Goal: Check status: Check status

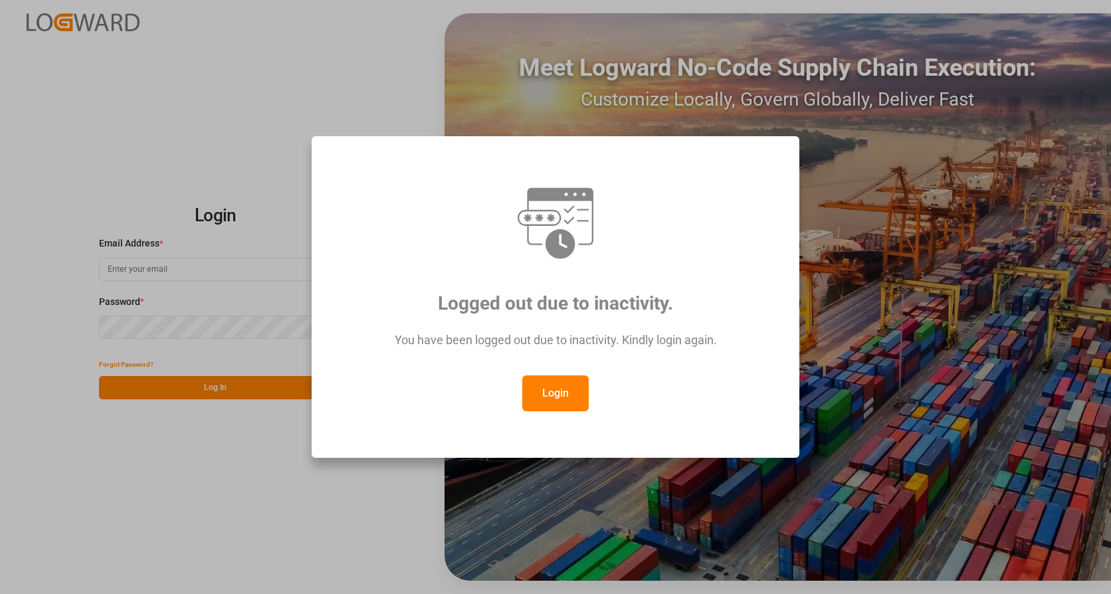
click at [574, 387] on button "Login" at bounding box center [555, 393] width 66 height 36
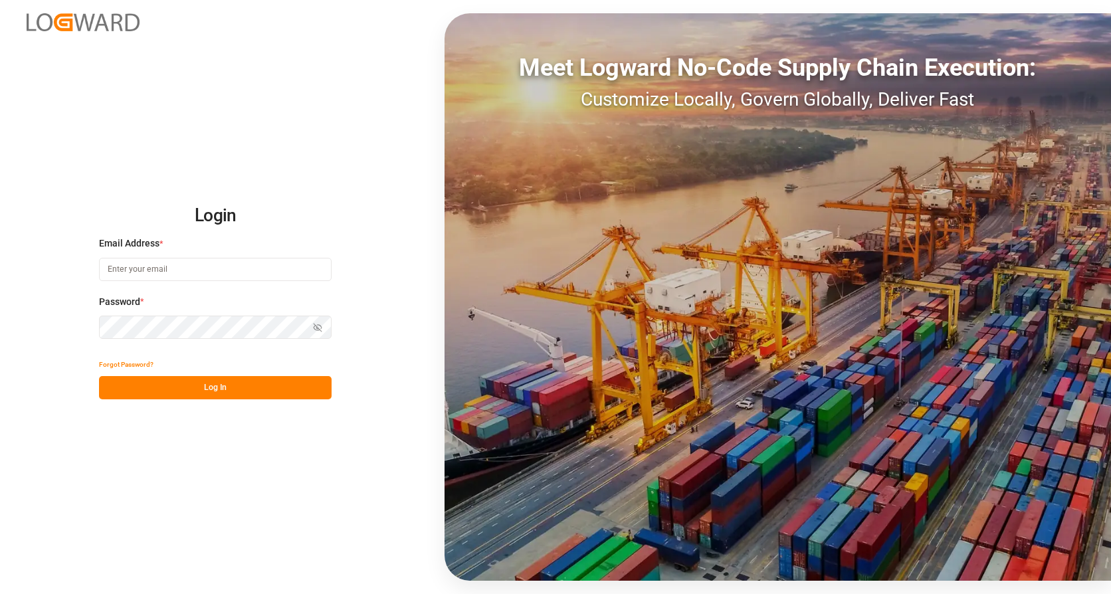
click at [232, 278] on input at bounding box center [215, 269] width 233 height 23
type input "frank.heller@dbschenker.com"
click at [245, 387] on button "Log In" at bounding box center [215, 387] width 233 height 23
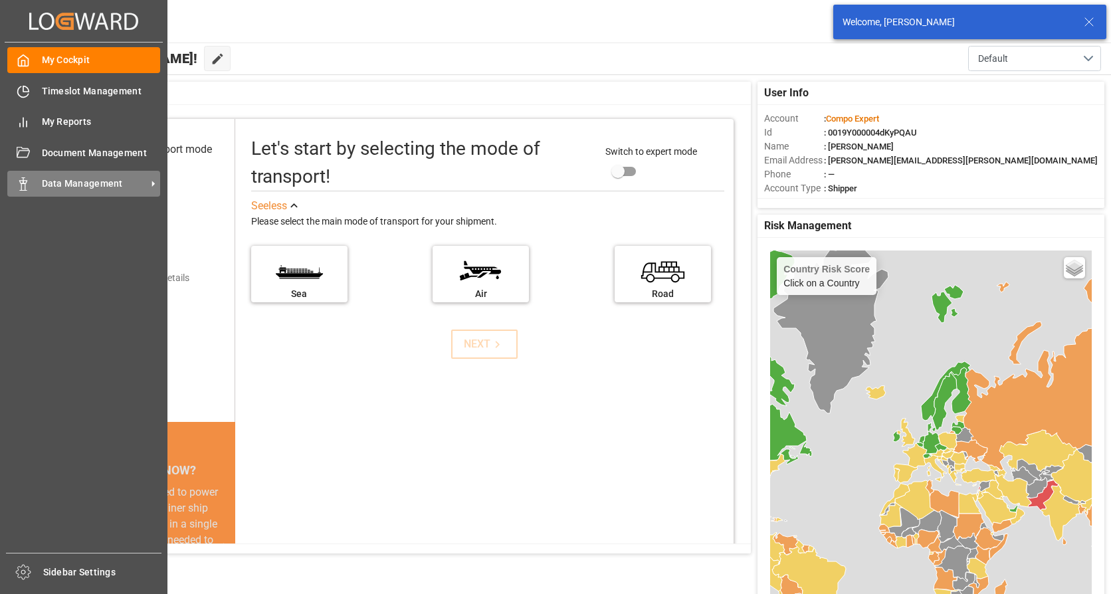
click at [87, 187] on span "Data Management" at bounding box center [94, 184] width 105 height 14
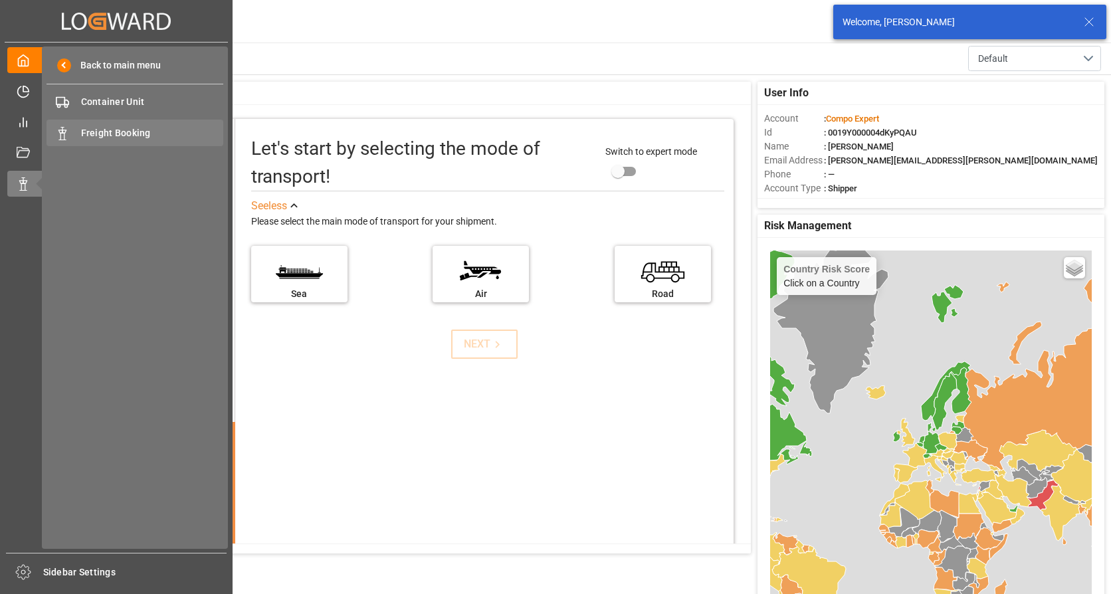
click at [113, 131] on span "Freight Booking" at bounding box center [152, 133] width 143 height 14
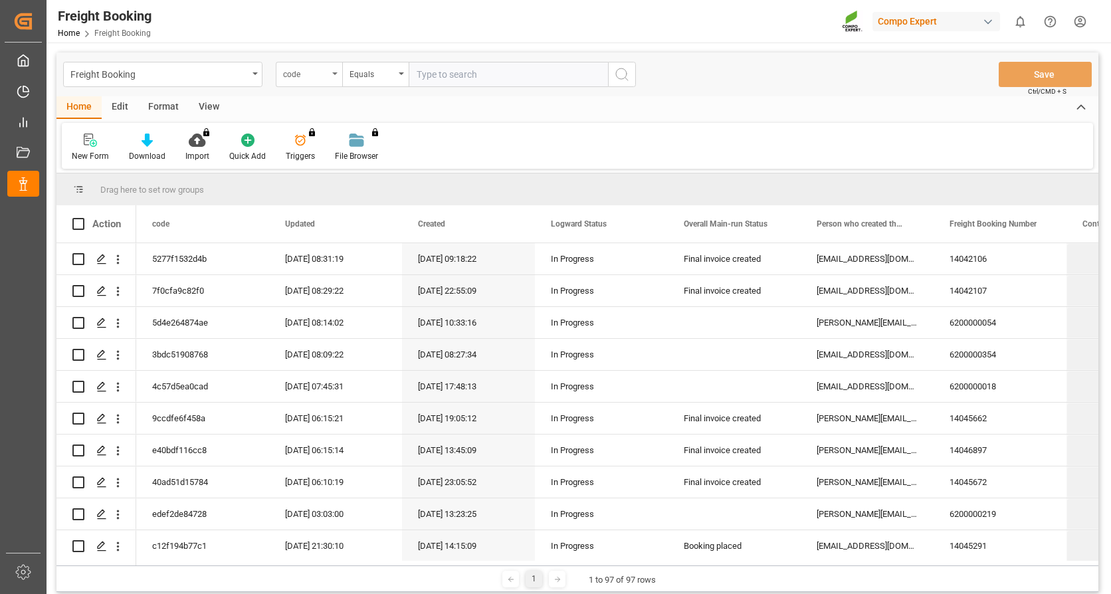
click at [336, 74] on icon "open menu" at bounding box center [334, 73] width 5 height 3
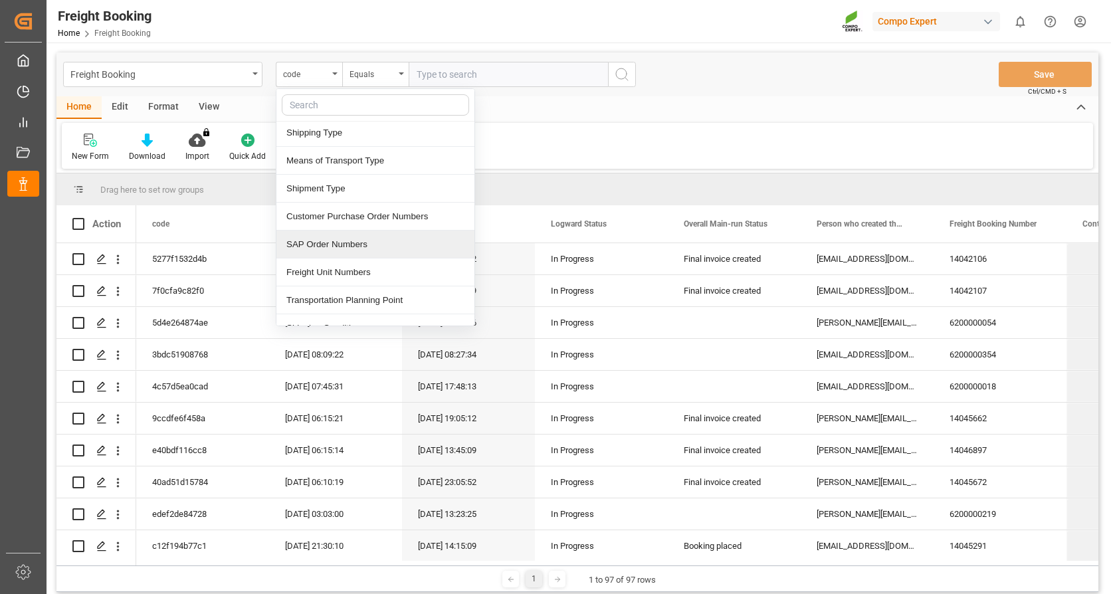
scroll to position [199, 0]
click at [338, 243] on div "SAP Order Numbers" at bounding box center [375, 243] width 198 height 28
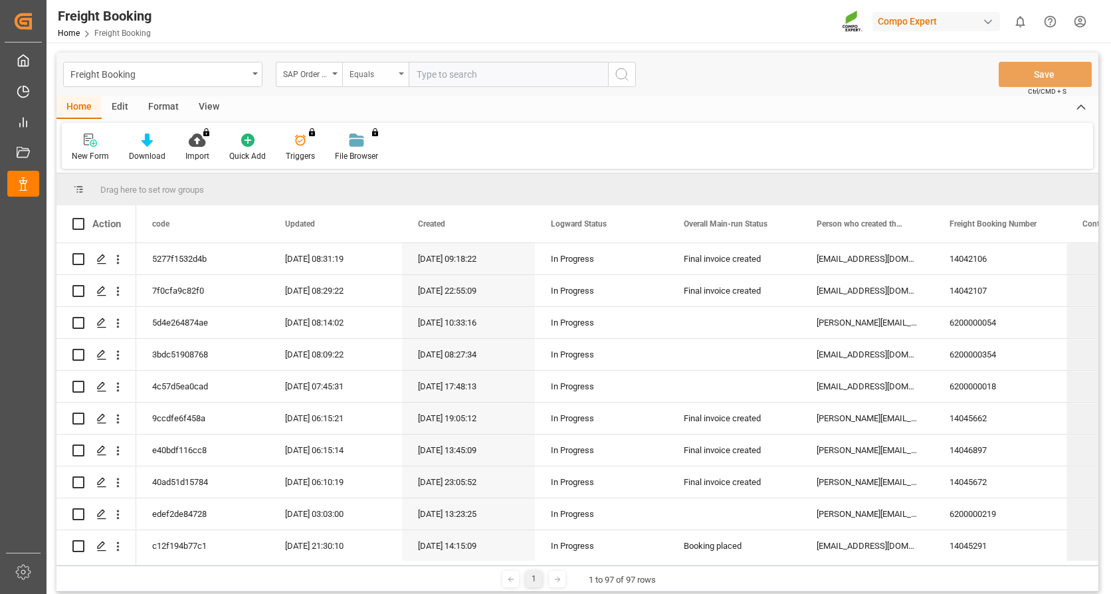
click at [401, 72] on div "Equals" at bounding box center [375, 74] width 66 height 25
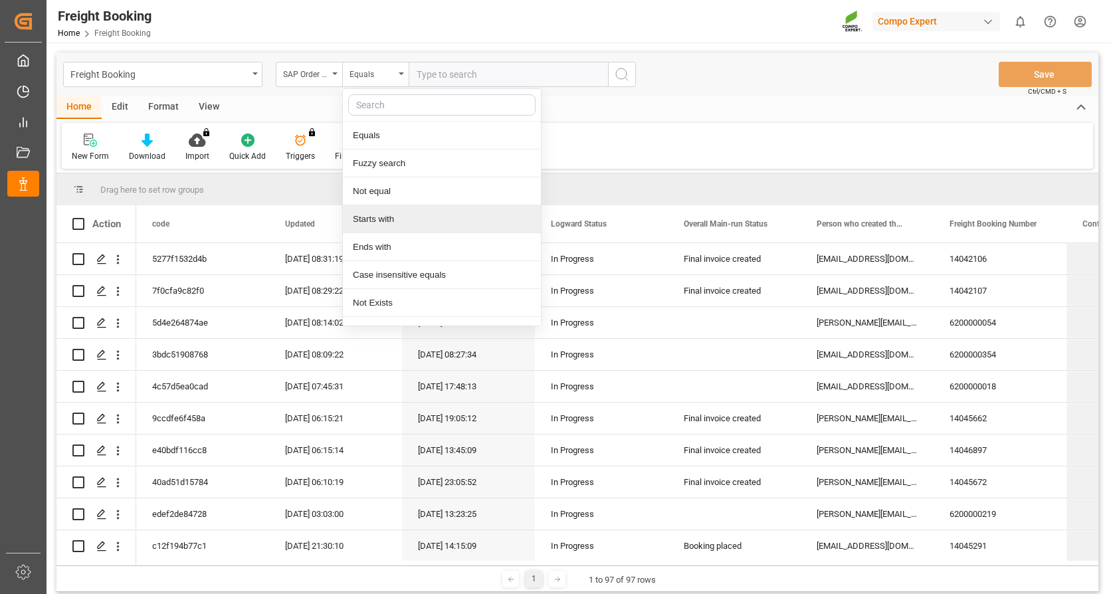
click at [370, 215] on div "Starts with" at bounding box center [442, 219] width 198 height 28
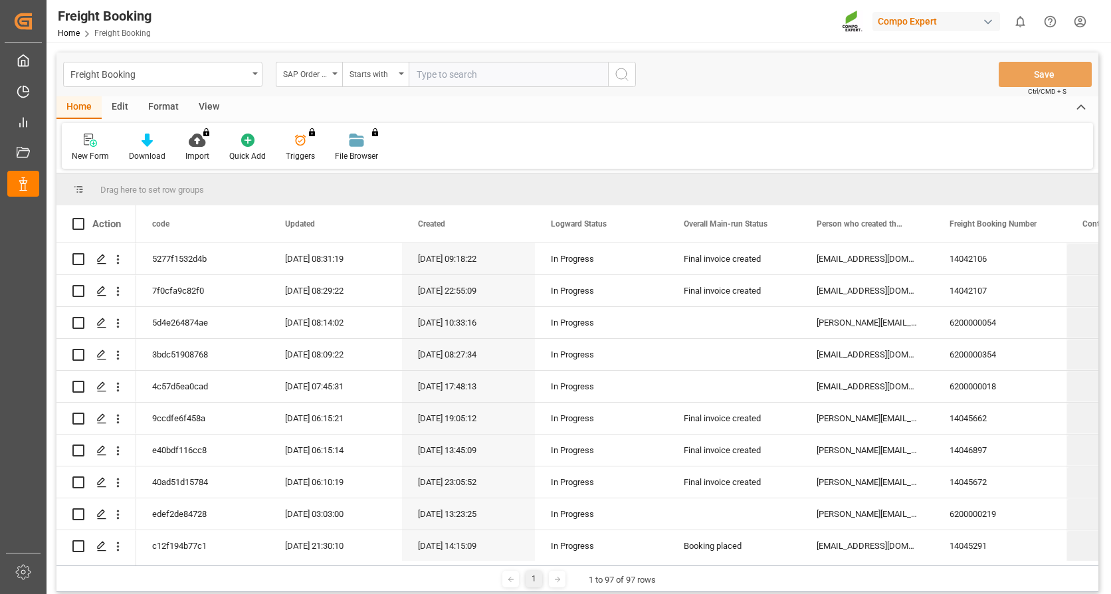
click at [427, 78] on input "text" at bounding box center [508, 74] width 199 height 25
type input "2000000524"
click at [622, 72] on icon "search button" at bounding box center [622, 74] width 16 height 16
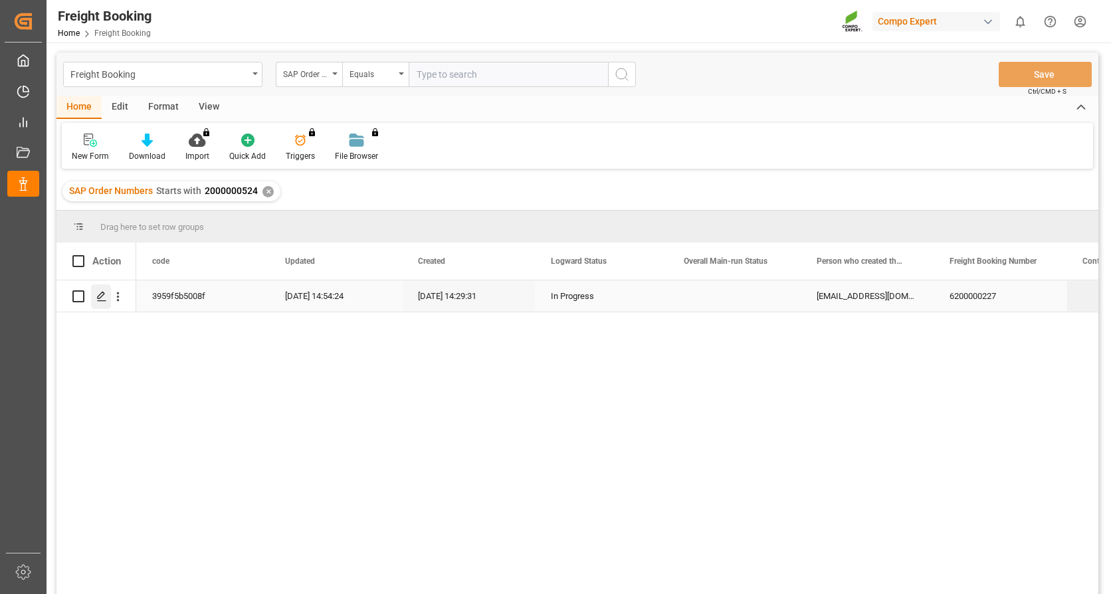
click at [100, 295] on polygon "Press SPACE to select this row." at bounding box center [101, 295] width 7 height 7
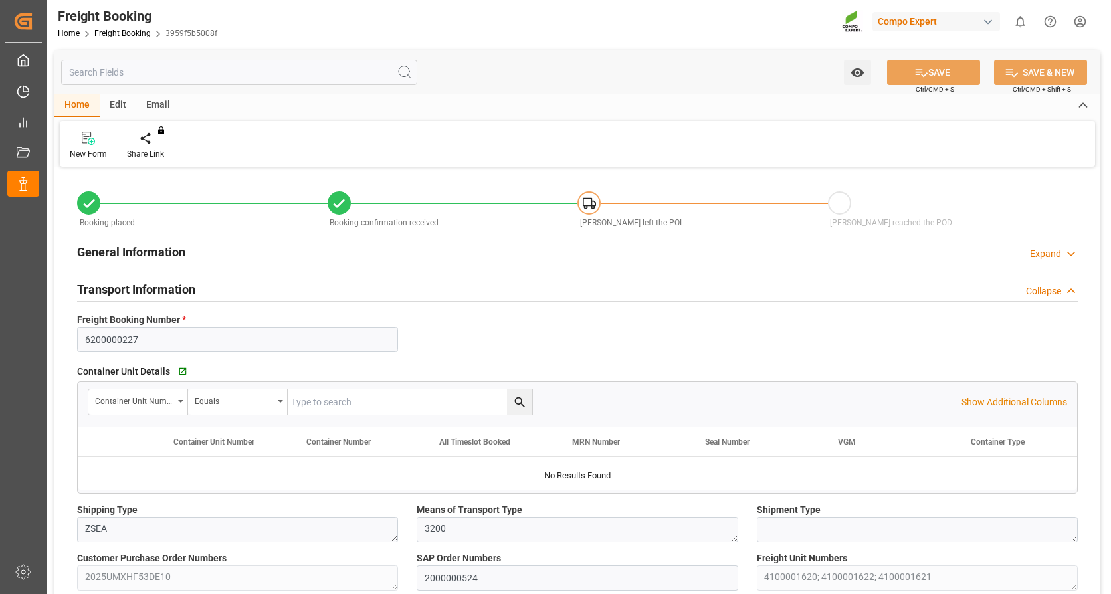
type input "NLRTM"
type input "HKHKG"
type input "0"
type input "108486"
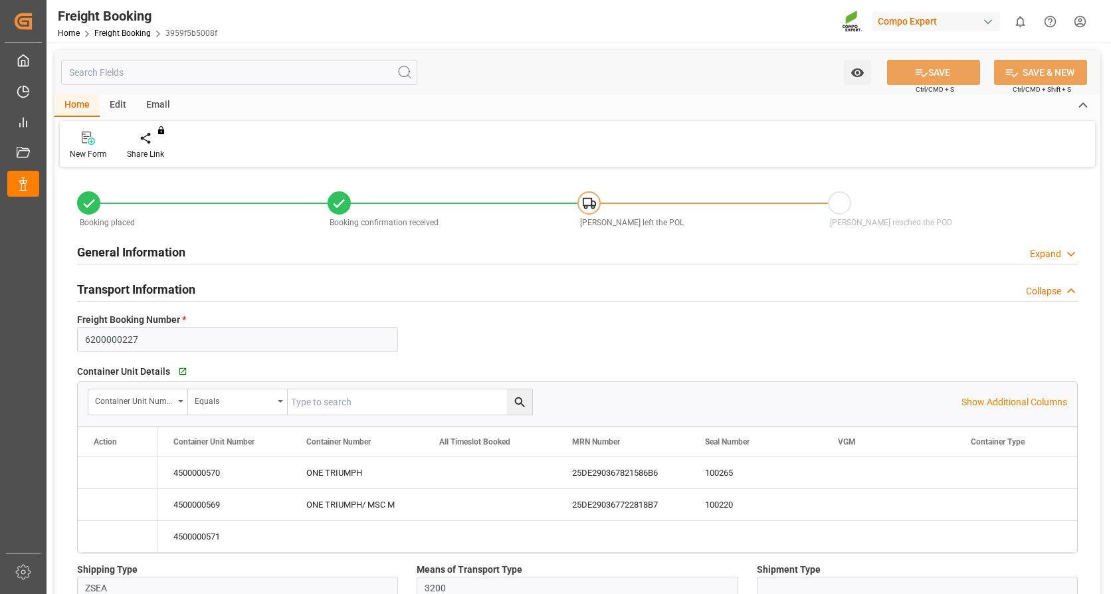
type input "[DATE] 01:00"
type input "[DATE] 14:29"
type input "[DATE] 14:31"
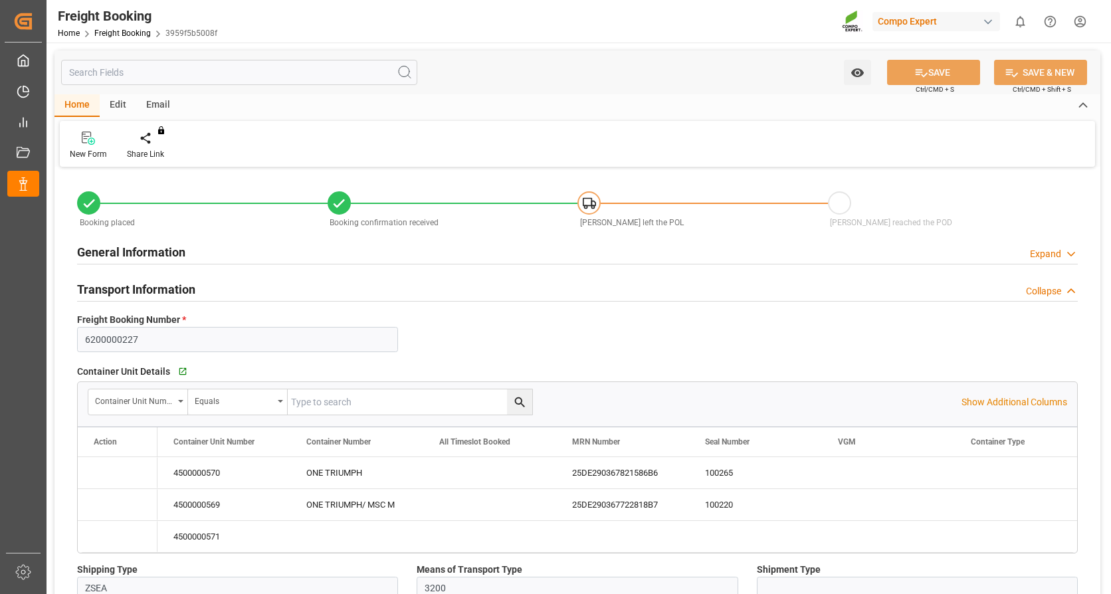
type input "[DATE] 14:31"
type input "[DATE] 16:11"
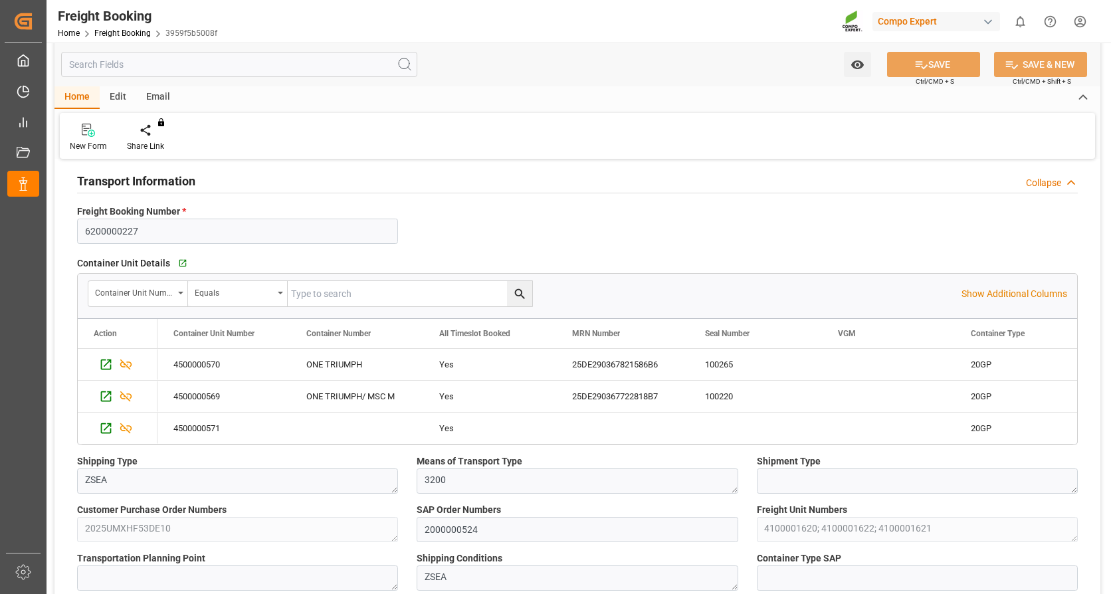
scroll to position [133, 0]
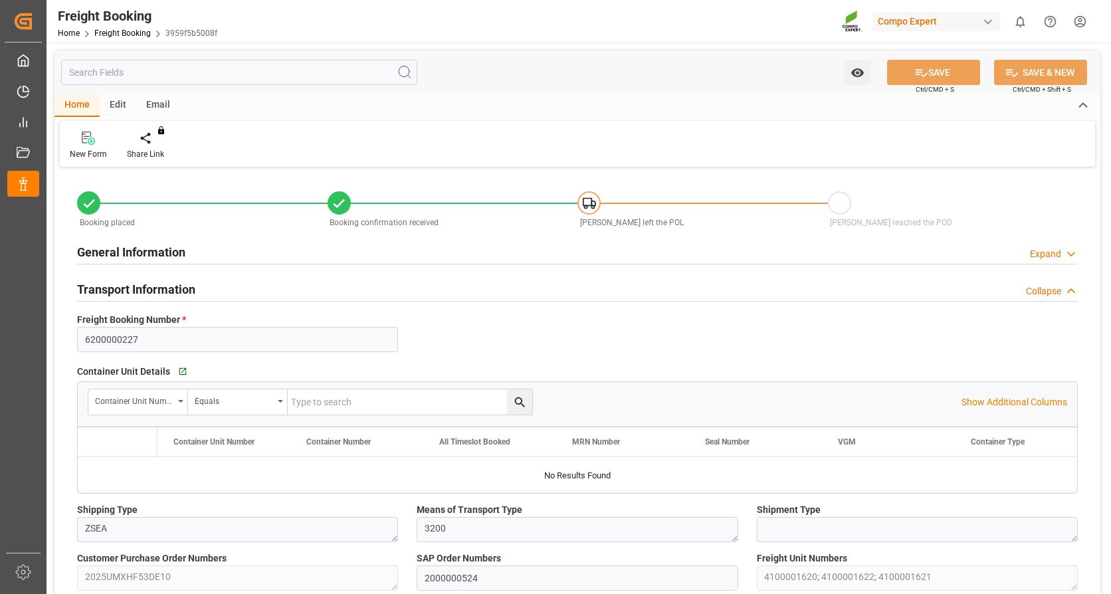
type input "NLRTM"
type input "HKHKG"
type input "0"
type input "108486"
type input "[DATE] 01:00"
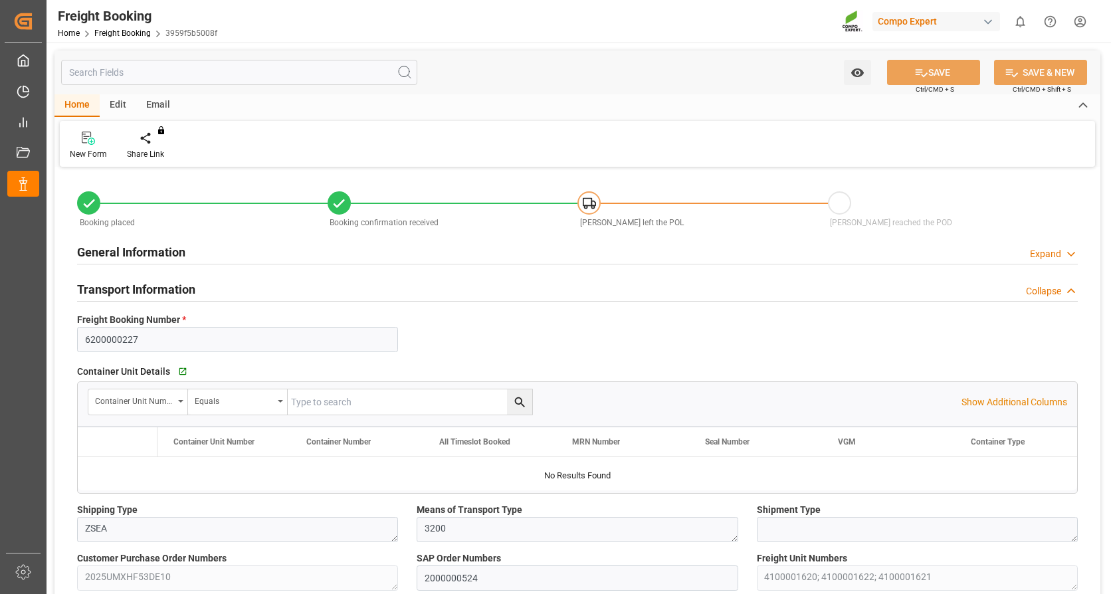
type input "[DATE] 01:00"
type input "[DATE] 14:29"
type input "[DATE] 14:31"
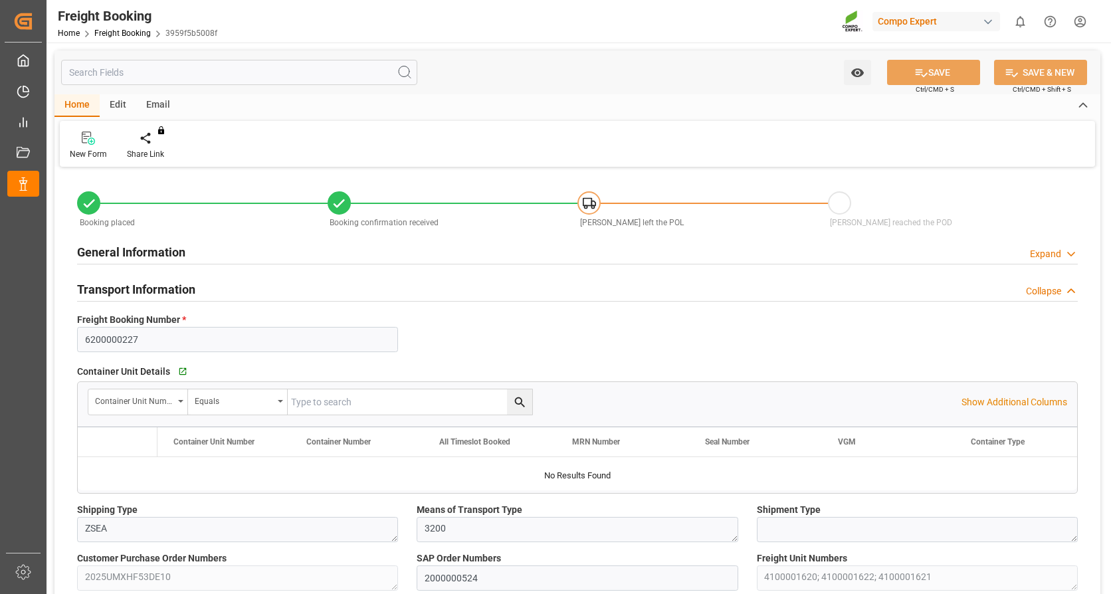
type input "[DATE] 16:11"
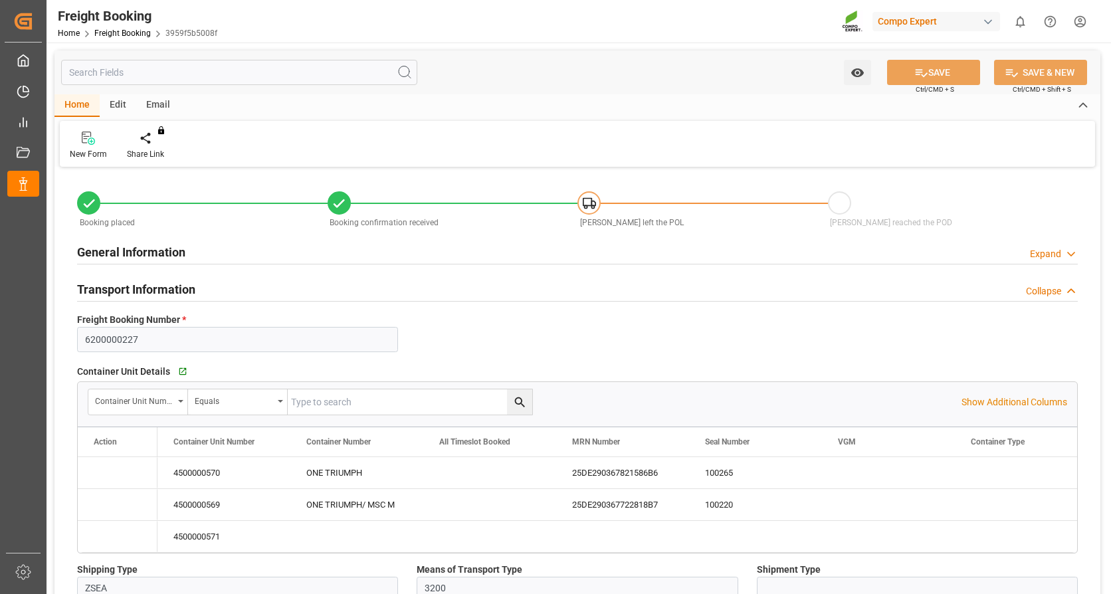
type input "NLRTM"
type input "HKHKG"
type input "0"
type input "108486"
type input "[DATE] 01:00"
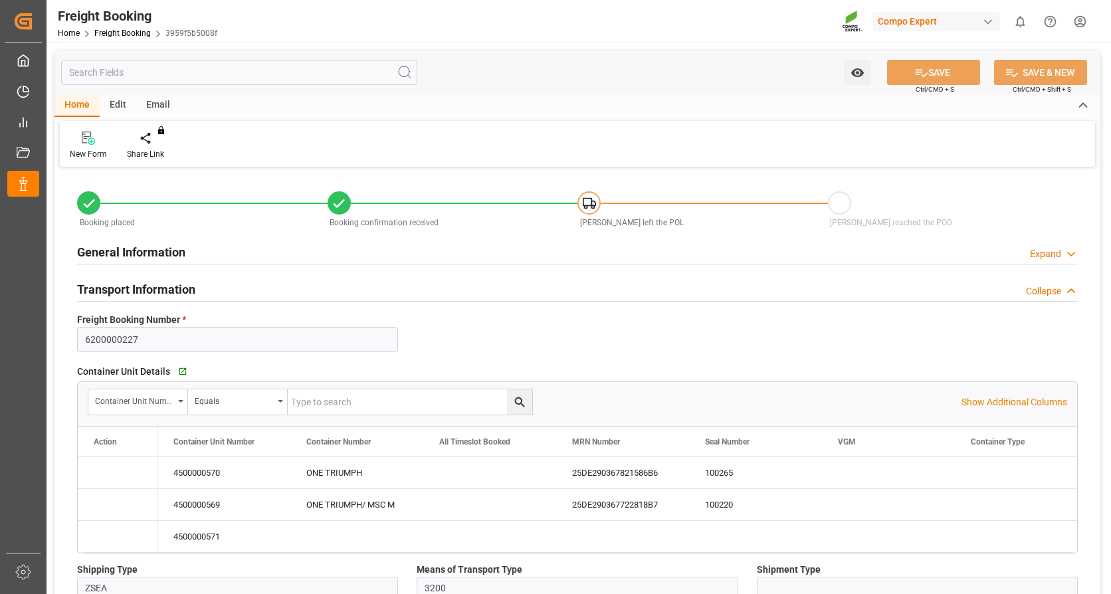
type input "[DATE] 01:00"
type input "[DATE] 14:29"
type input "[DATE] 14:31"
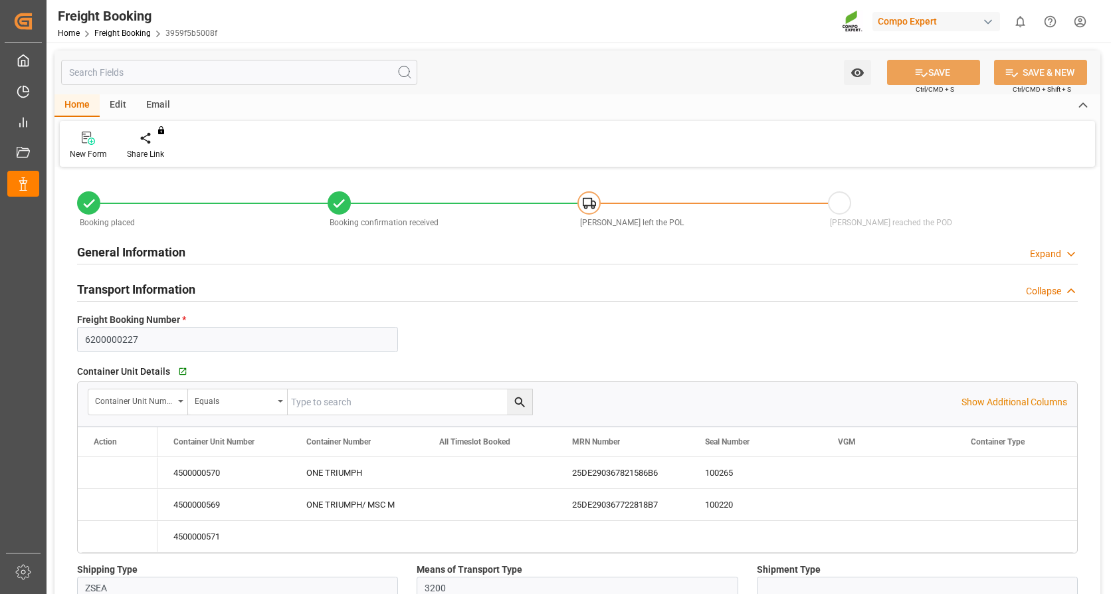
type input "[DATE] 16:11"
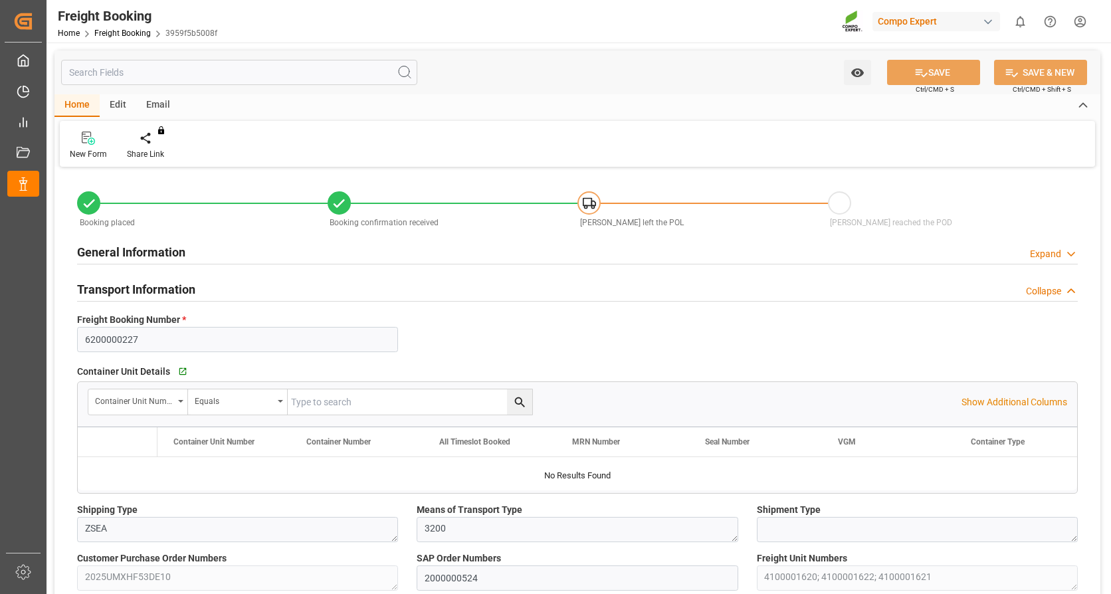
type input "NLRTM"
type input "HKHKG"
type input "0"
type input "108486"
type input "[DATE] 01:00"
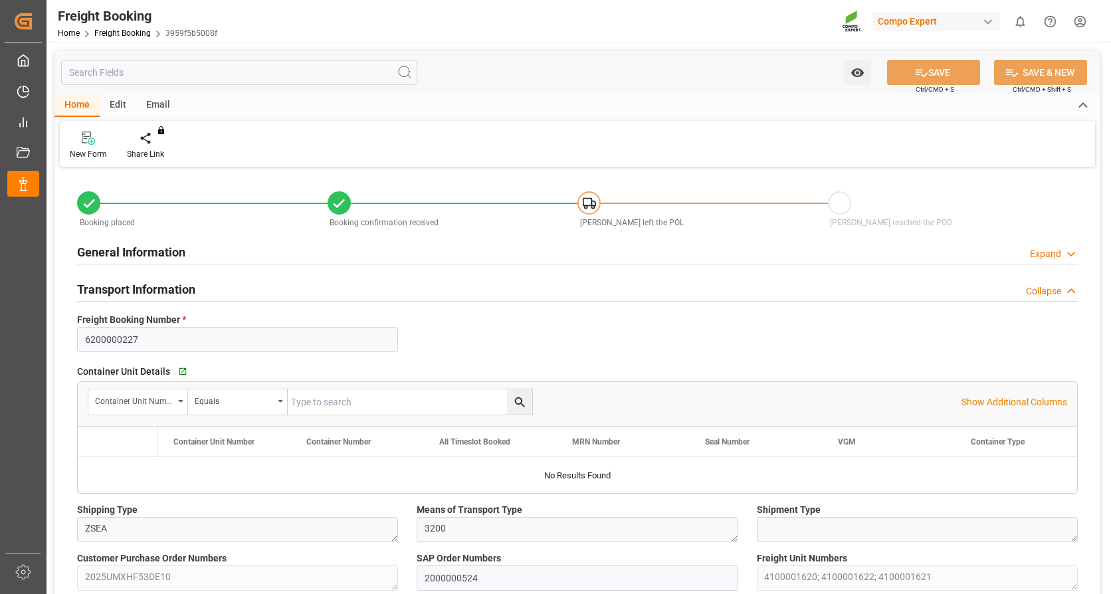
type input "[DATE] 01:00"
type input "[DATE] 14:29"
type input "[DATE] 14:31"
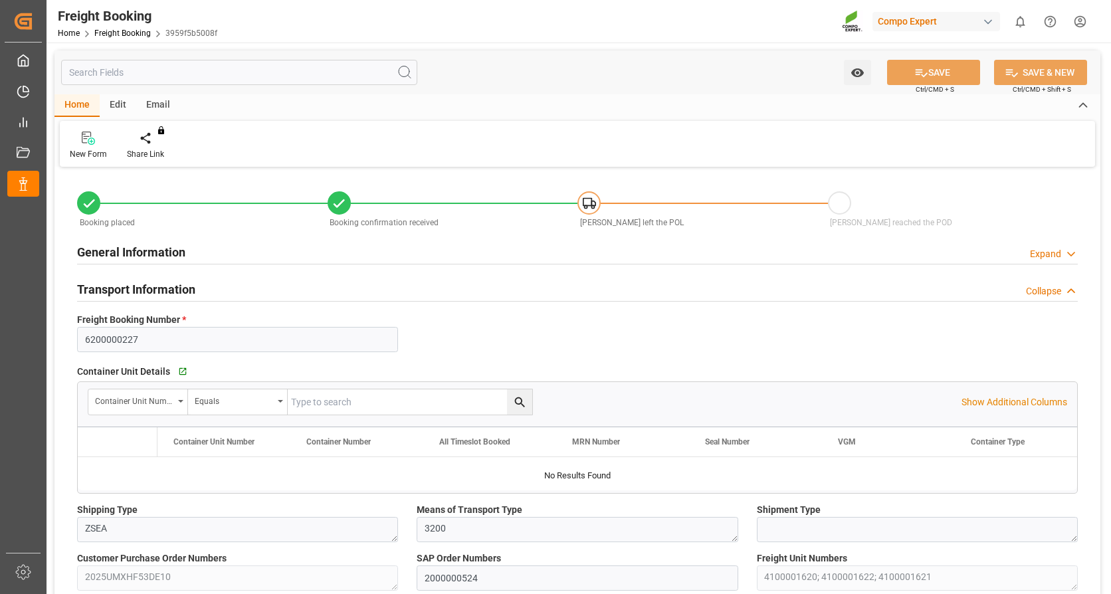
type input "[DATE] 16:11"
